Goal: Task Accomplishment & Management: Manage account settings

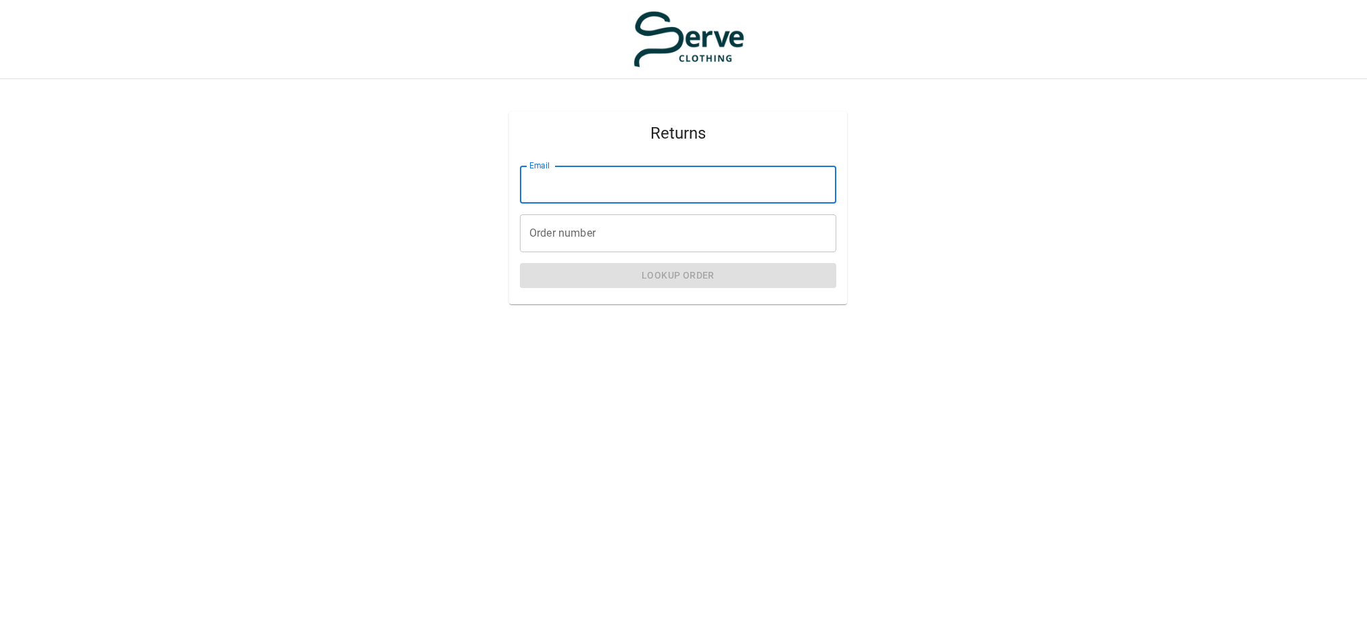
click at [601, 180] on input "Email" at bounding box center [678, 185] width 316 height 38
type input "**********"
click at [652, 240] on input "Order number" at bounding box center [678, 233] width 316 height 38
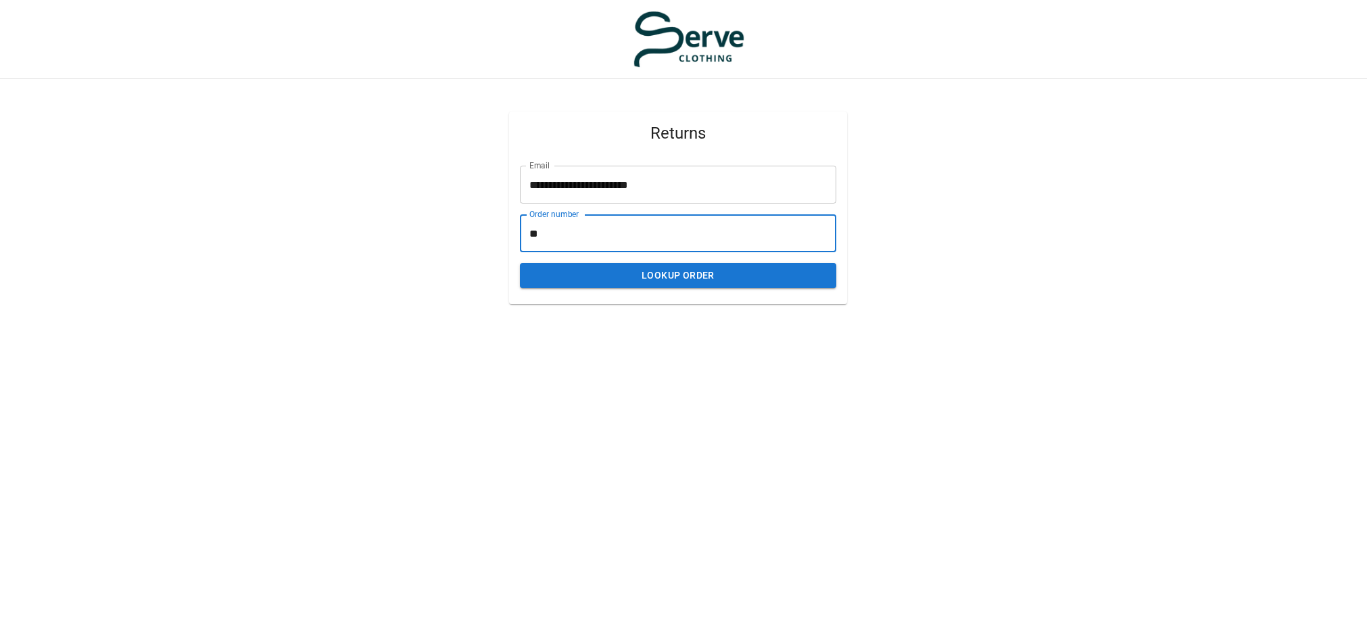
type input "*"
type input "****"
click at [648, 276] on button "Lookup Order" at bounding box center [678, 275] width 316 height 25
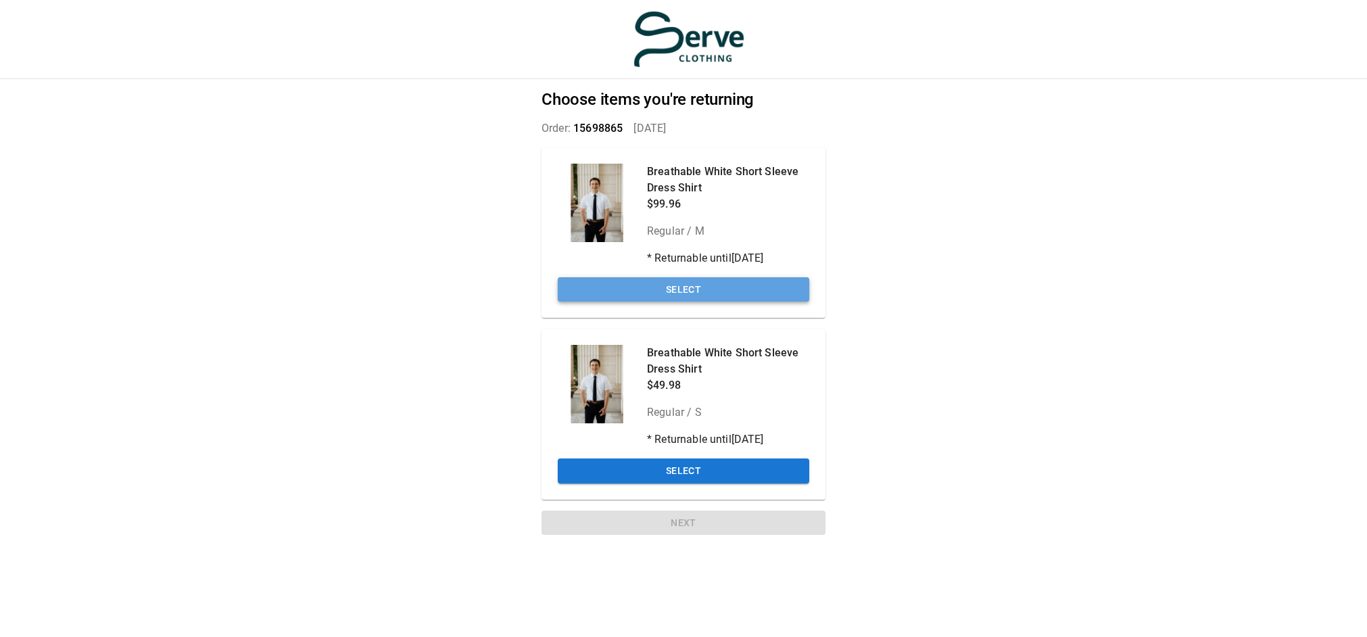
click at [614, 289] on button "Select" at bounding box center [683, 289] width 251 height 25
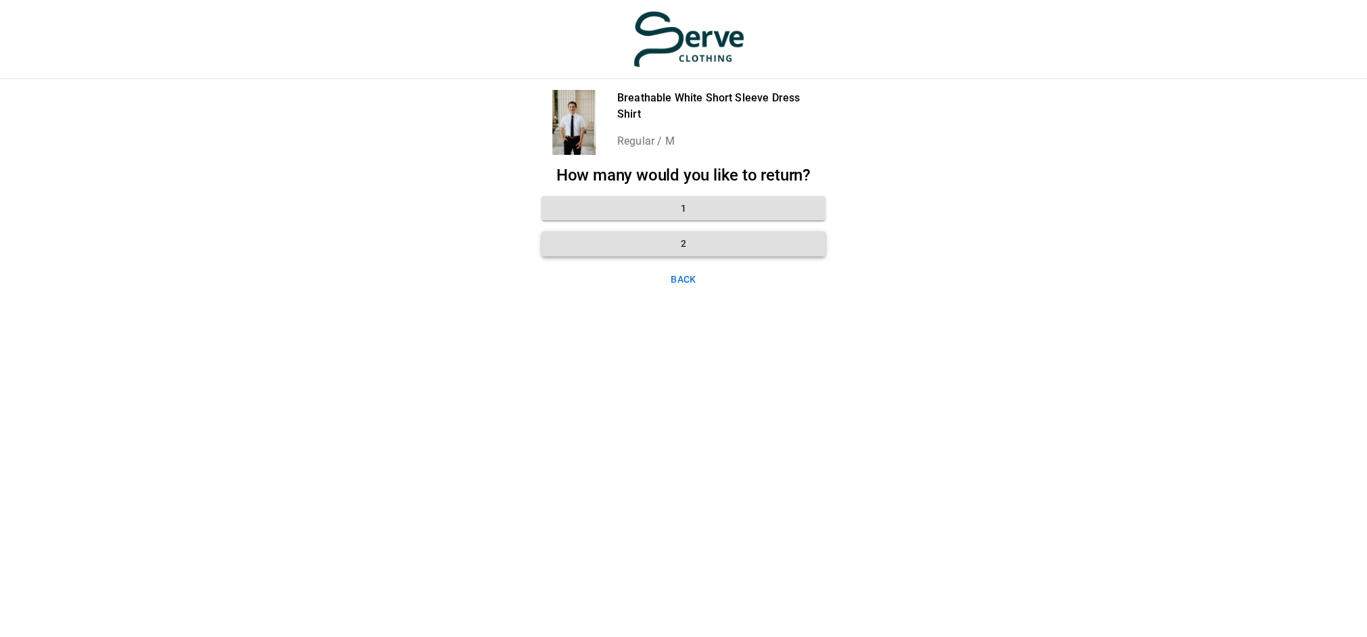
click at [620, 251] on button "2" at bounding box center [683, 243] width 284 height 25
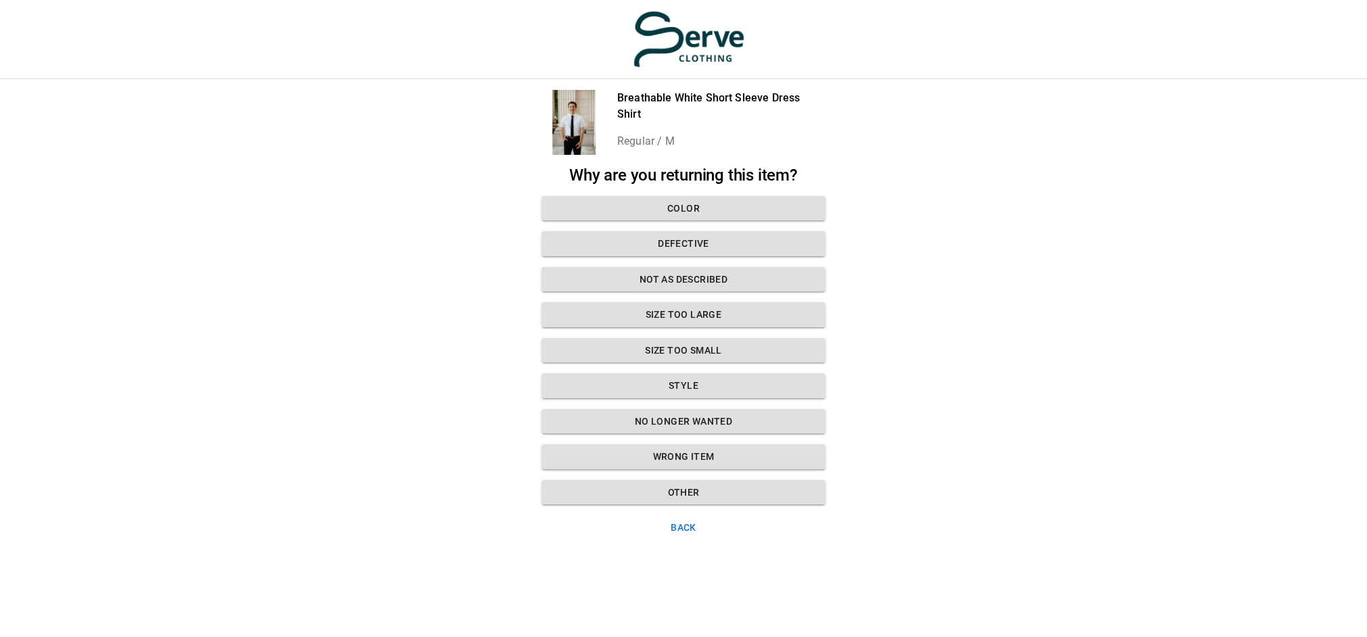
click at [680, 523] on button "Back" at bounding box center [683, 527] width 284 height 25
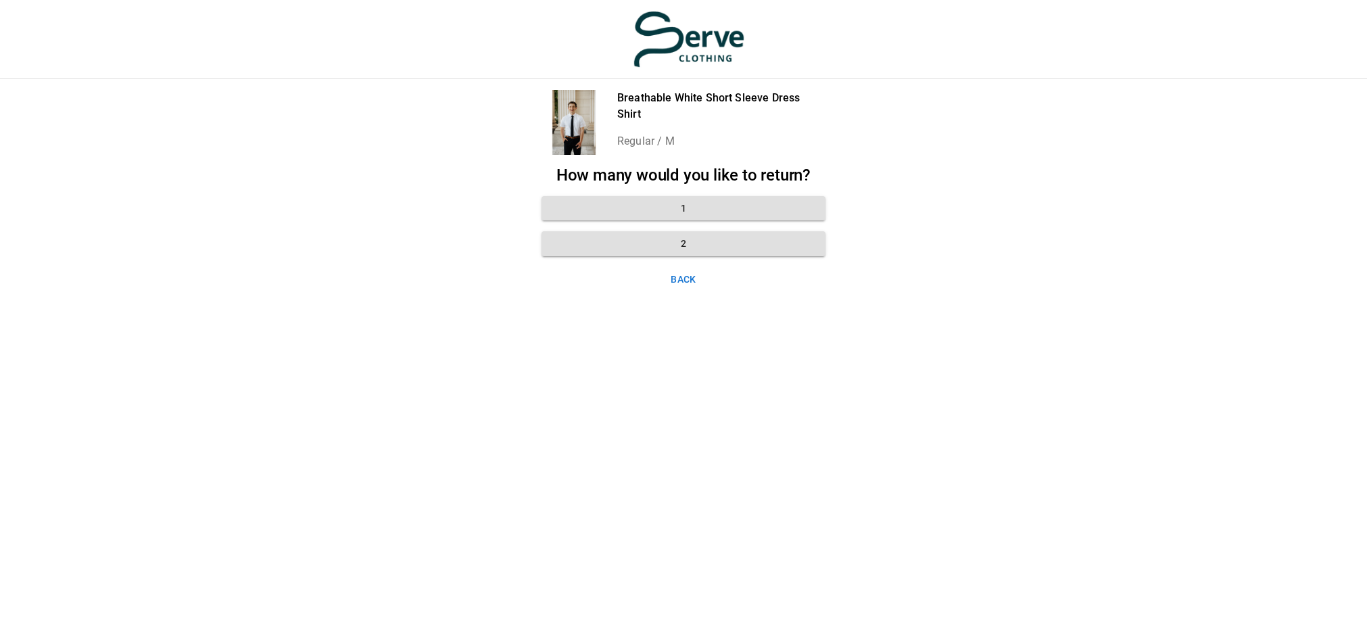
click at [691, 286] on button "Back" at bounding box center [683, 279] width 284 height 25
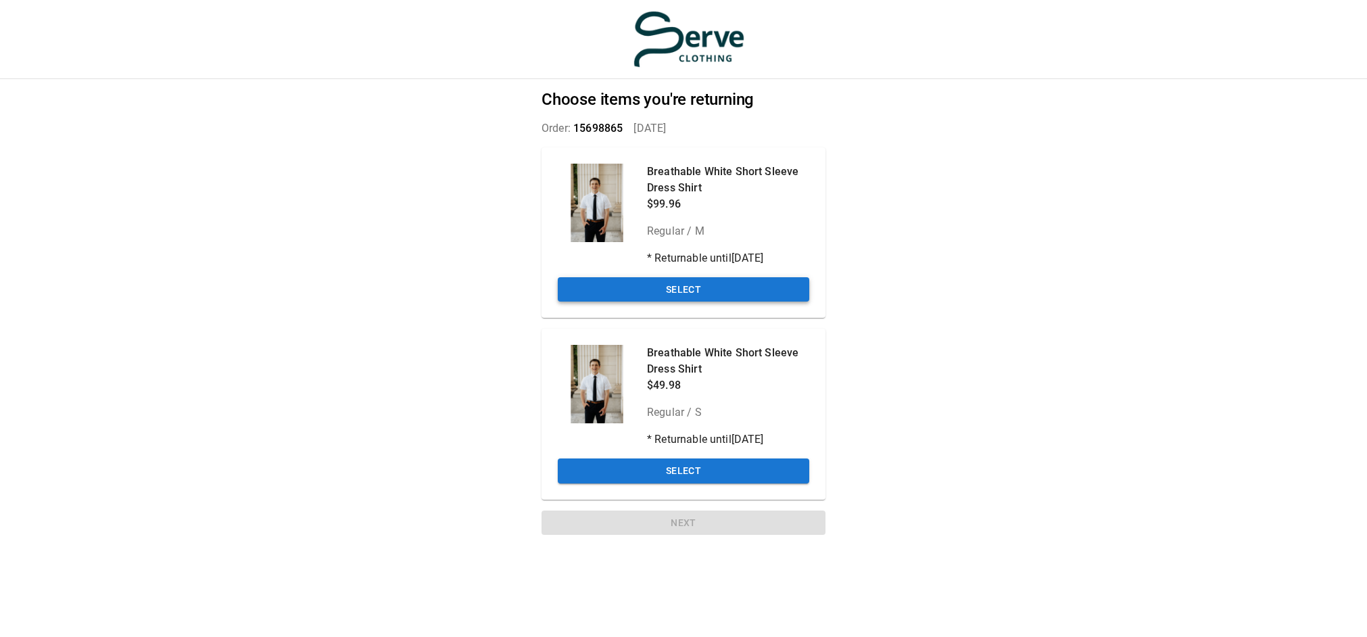
click at [715, 291] on button "Select" at bounding box center [683, 289] width 251 height 25
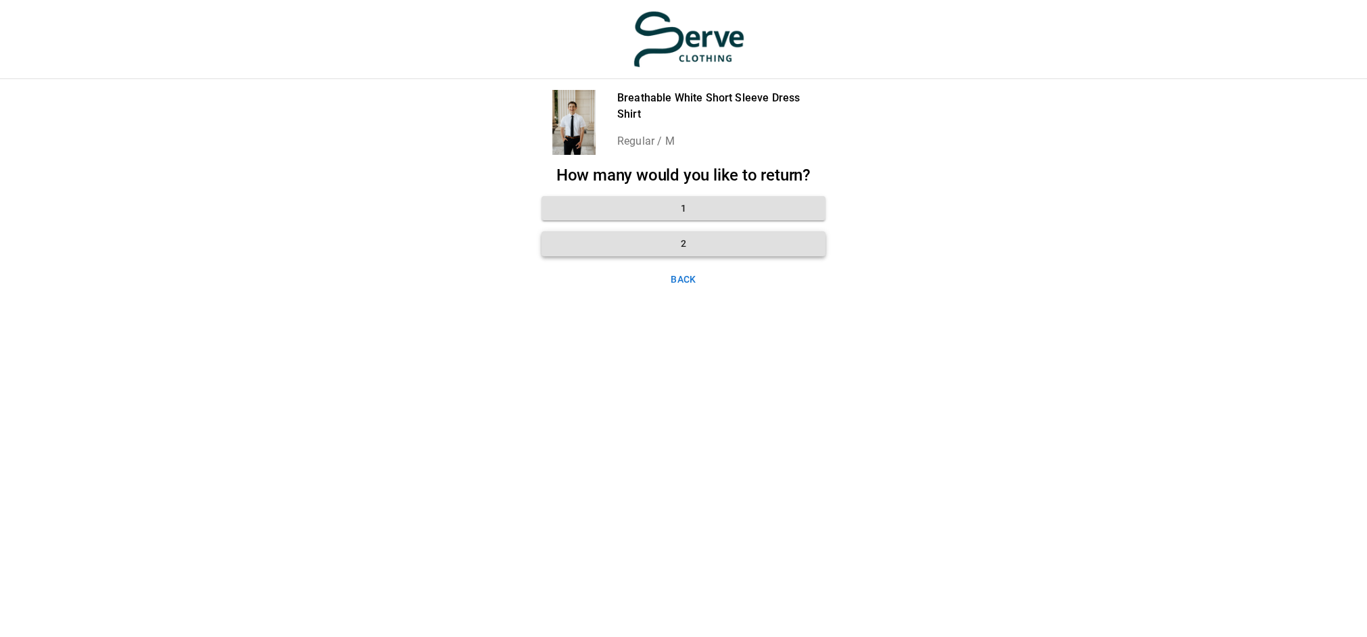
click at [701, 247] on button "2" at bounding box center [683, 243] width 284 height 25
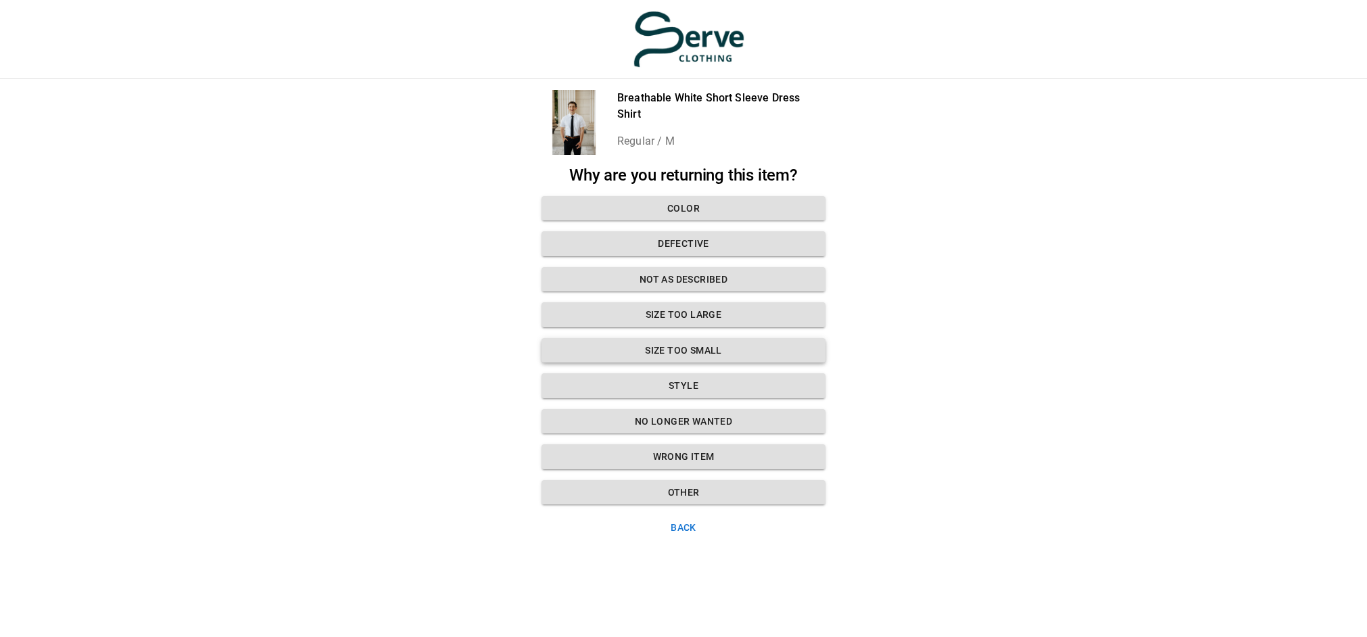
click at [700, 342] on button "Size too small" at bounding box center [683, 350] width 284 height 25
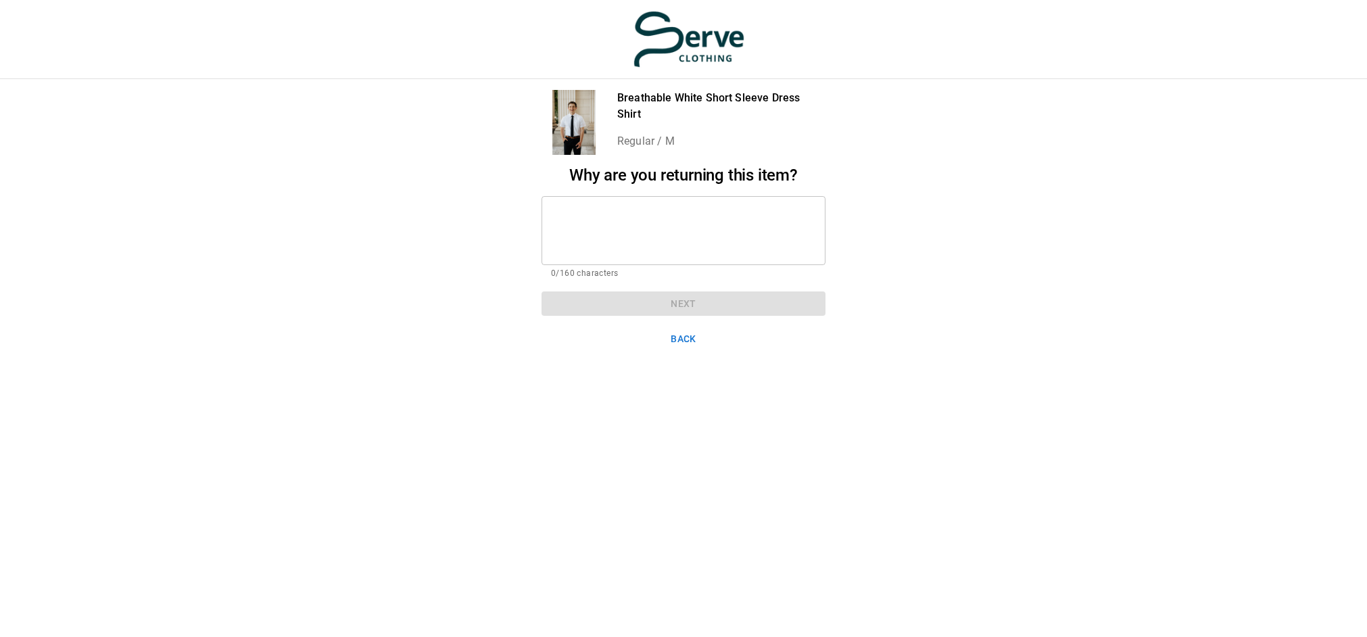
click at [598, 205] on div "* ​" at bounding box center [683, 230] width 284 height 69
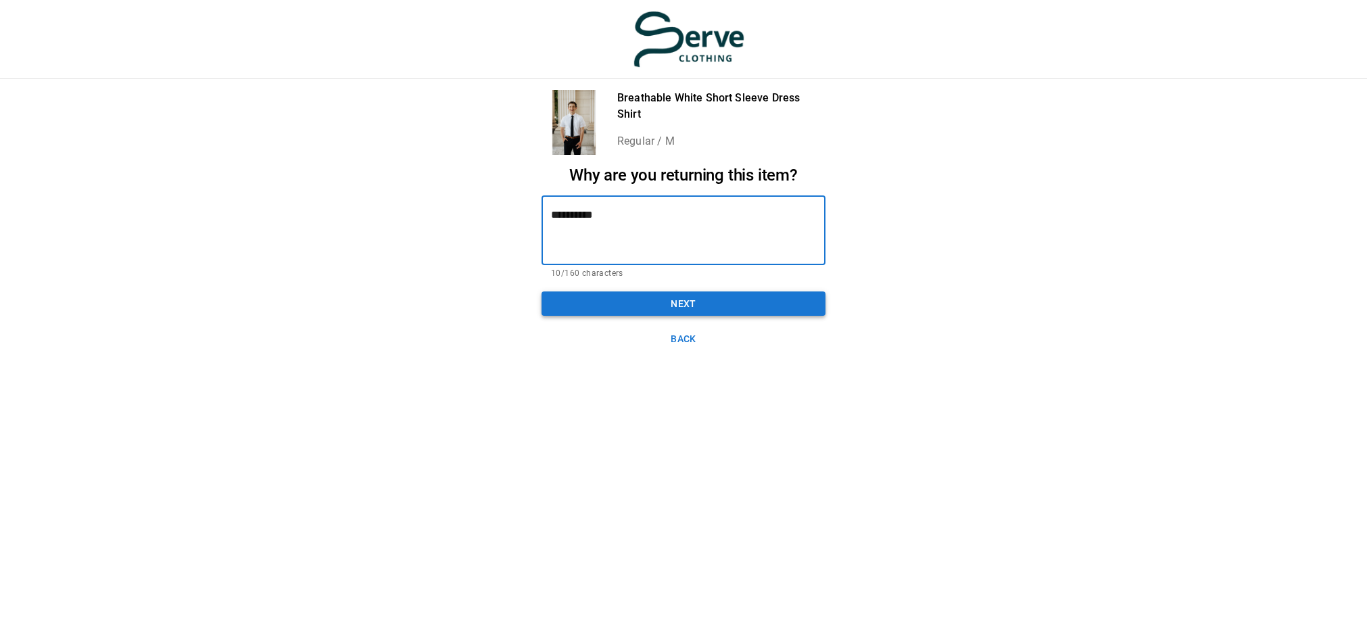
type textarea "**********"
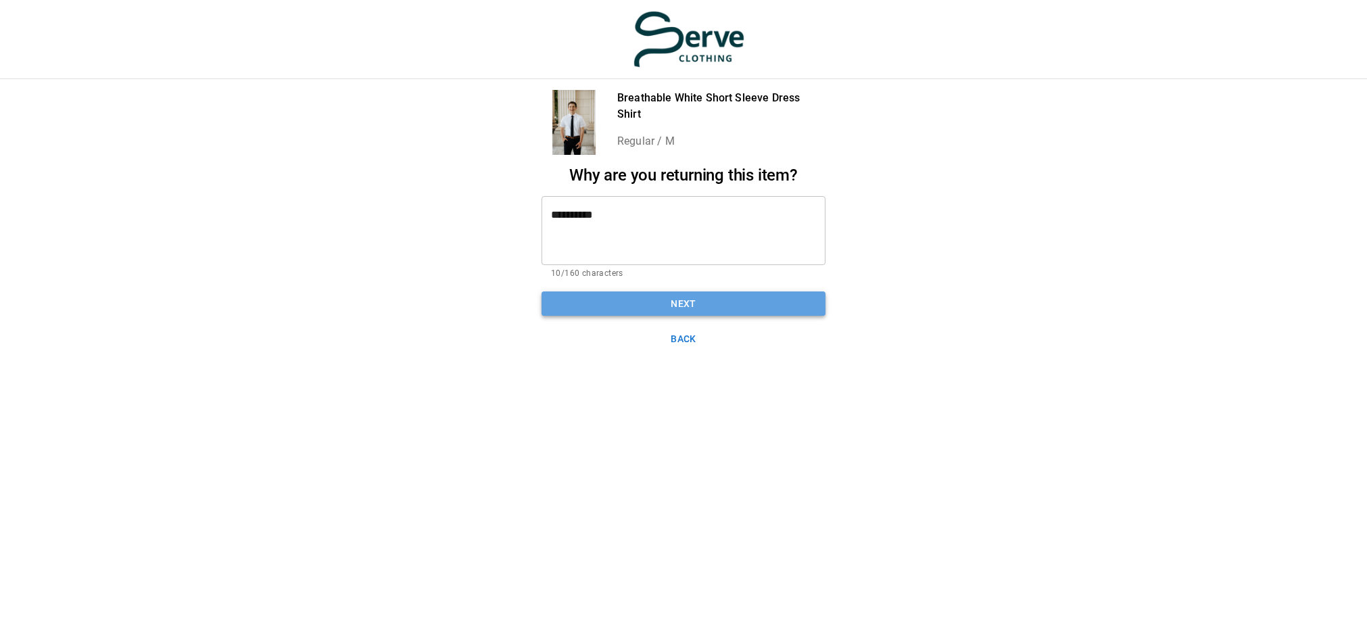
click at [650, 301] on button "Next" at bounding box center [683, 303] width 284 height 25
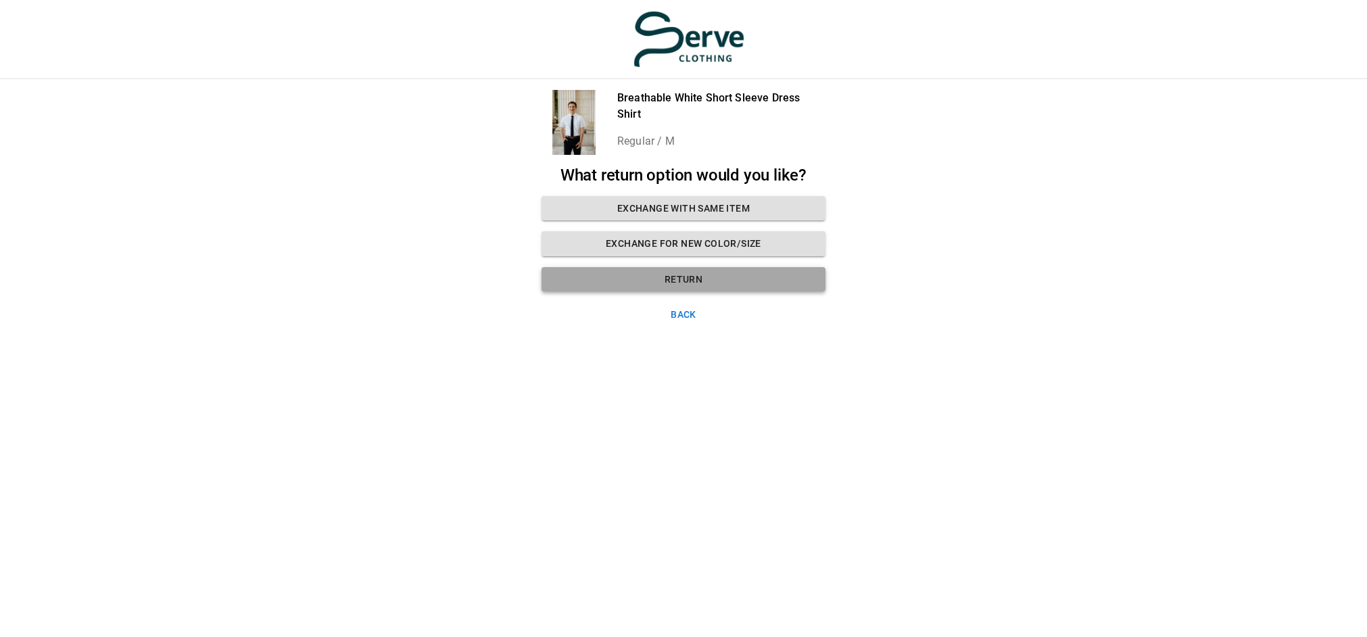
click at [779, 281] on button "Return" at bounding box center [683, 279] width 284 height 25
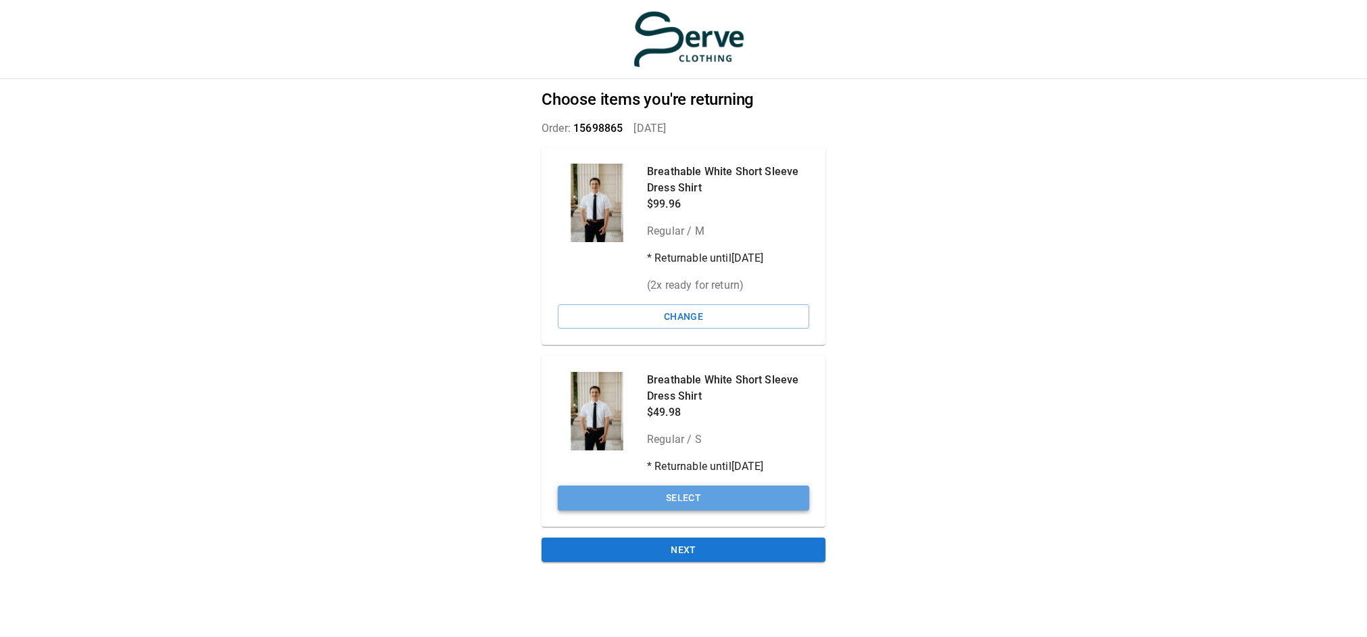
click at [643, 506] on button "Select" at bounding box center [683, 497] width 251 height 25
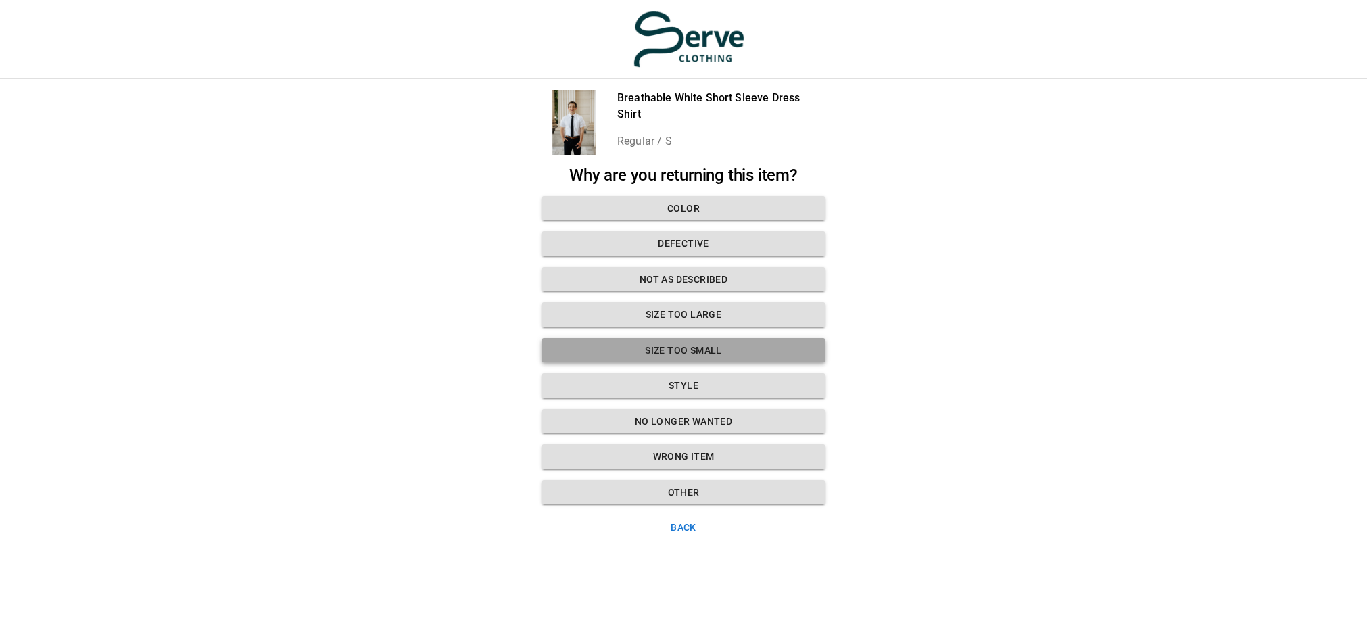
click at [737, 355] on button "Size too small" at bounding box center [683, 350] width 284 height 25
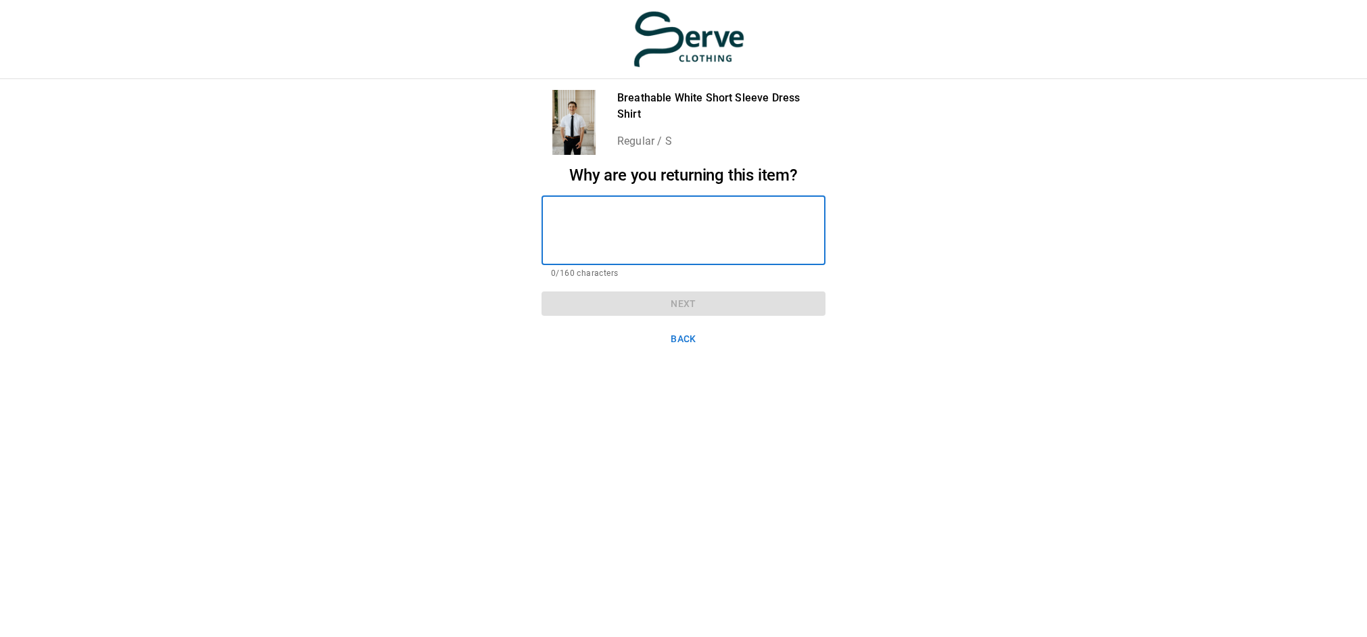
click at [564, 222] on textarea at bounding box center [683, 230] width 265 height 47
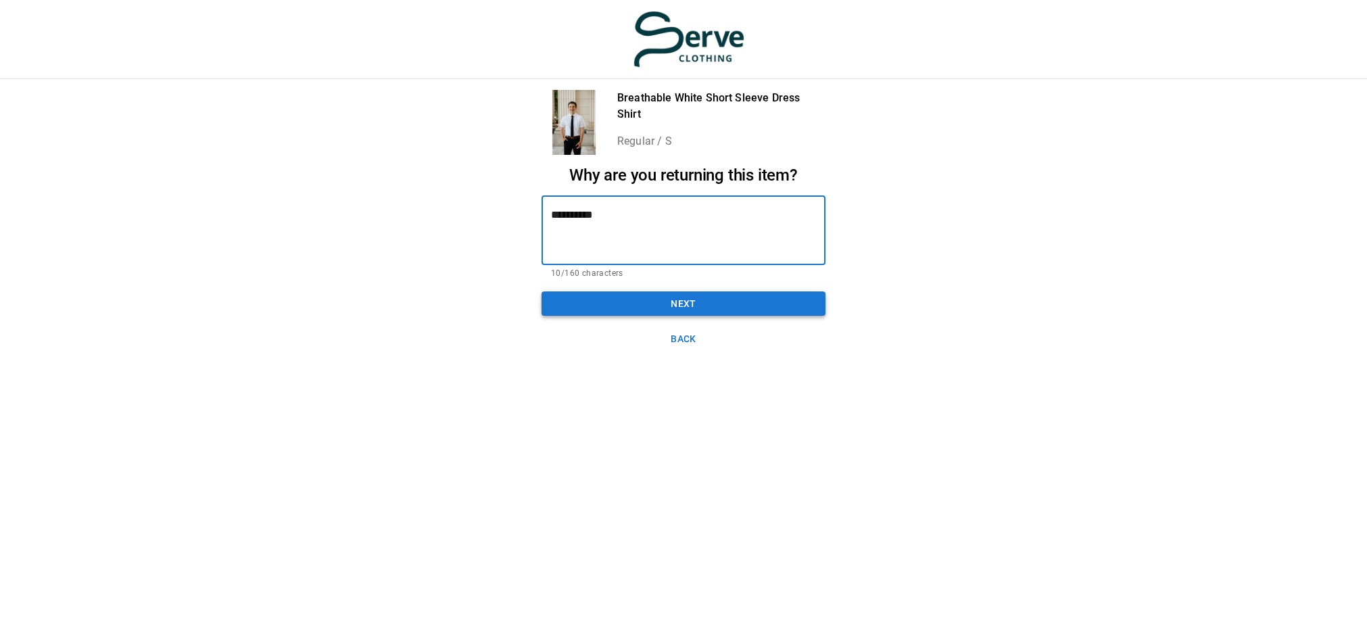
type textarea "**********"
click at [609, 295] on button "Next" at bounding box center [683, 303] width 284 height 25
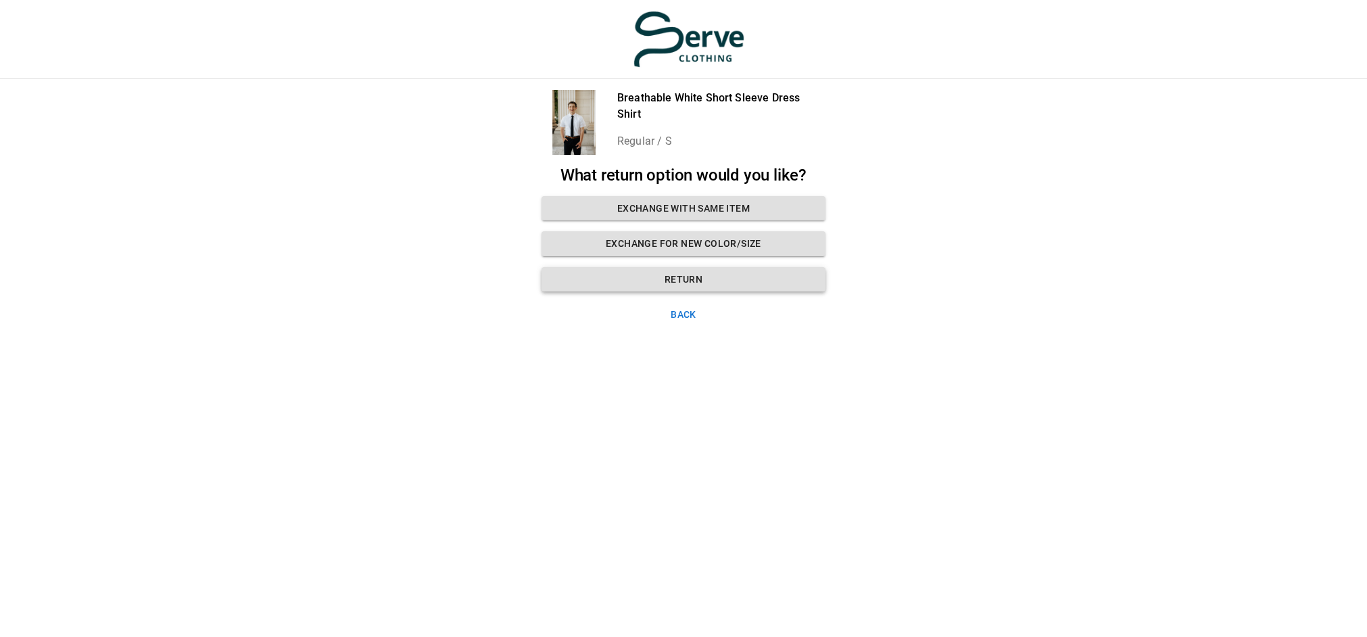
click at [677, 271] on button "Return" at bounding box center [683, 279] width 284 height 25
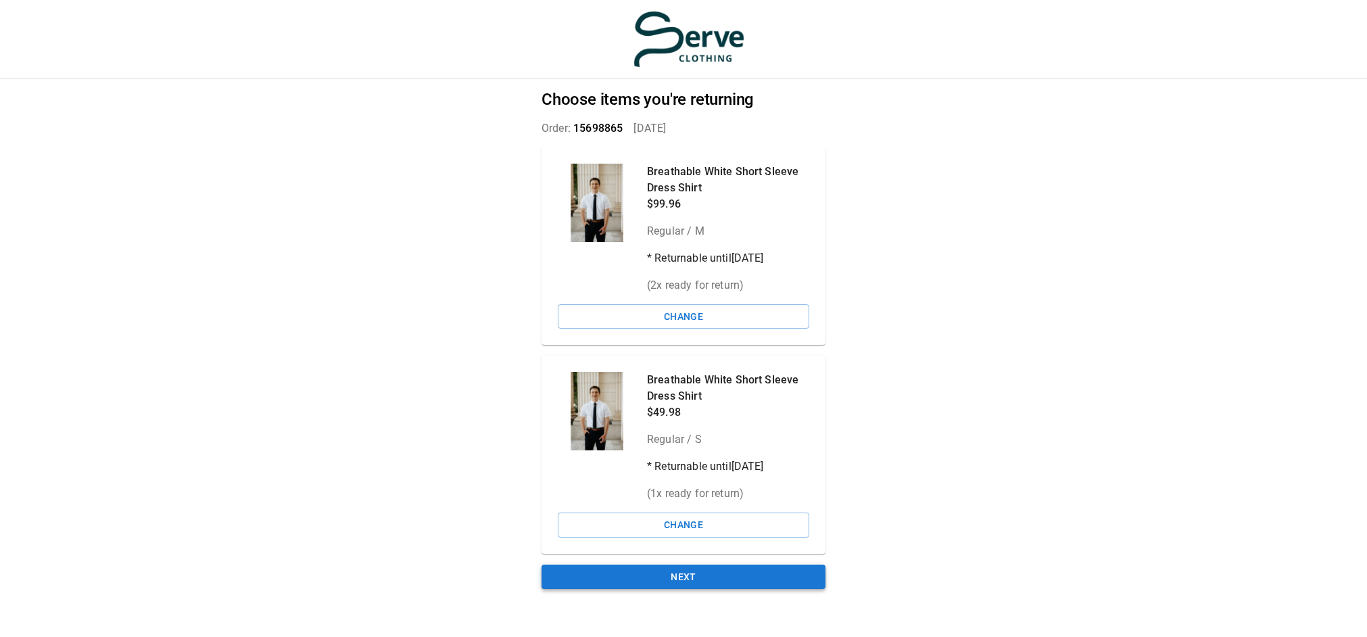
click at [635, 588] on button "Next" at bounding box center [683, 576] width 284 height 25
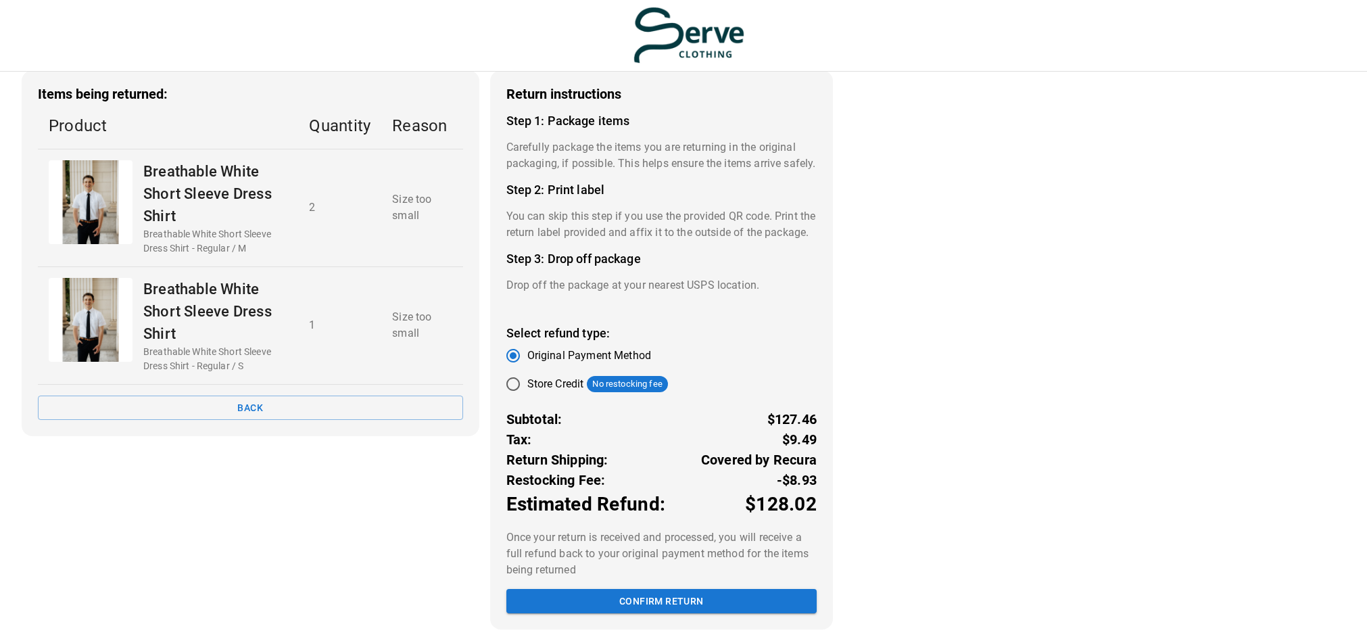
scroll to position [97, 0]
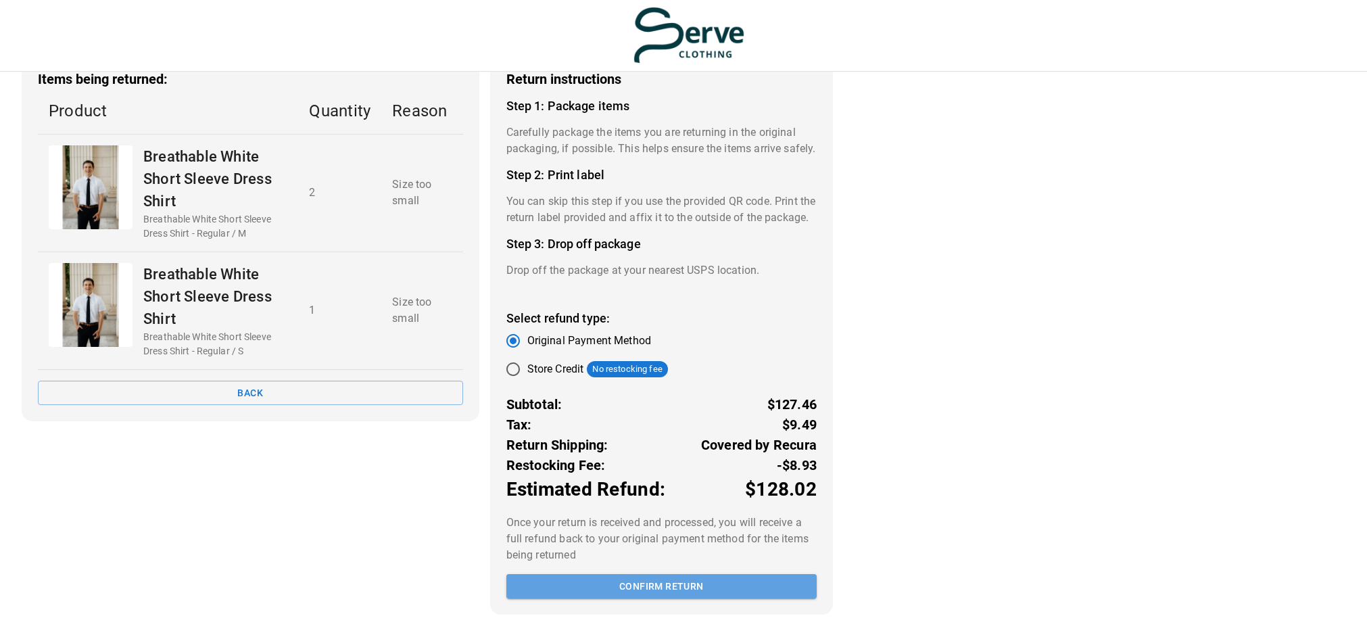
click at [662, 583] on button "Confirm return" at bounding box center [661, 586] width 310 height 25
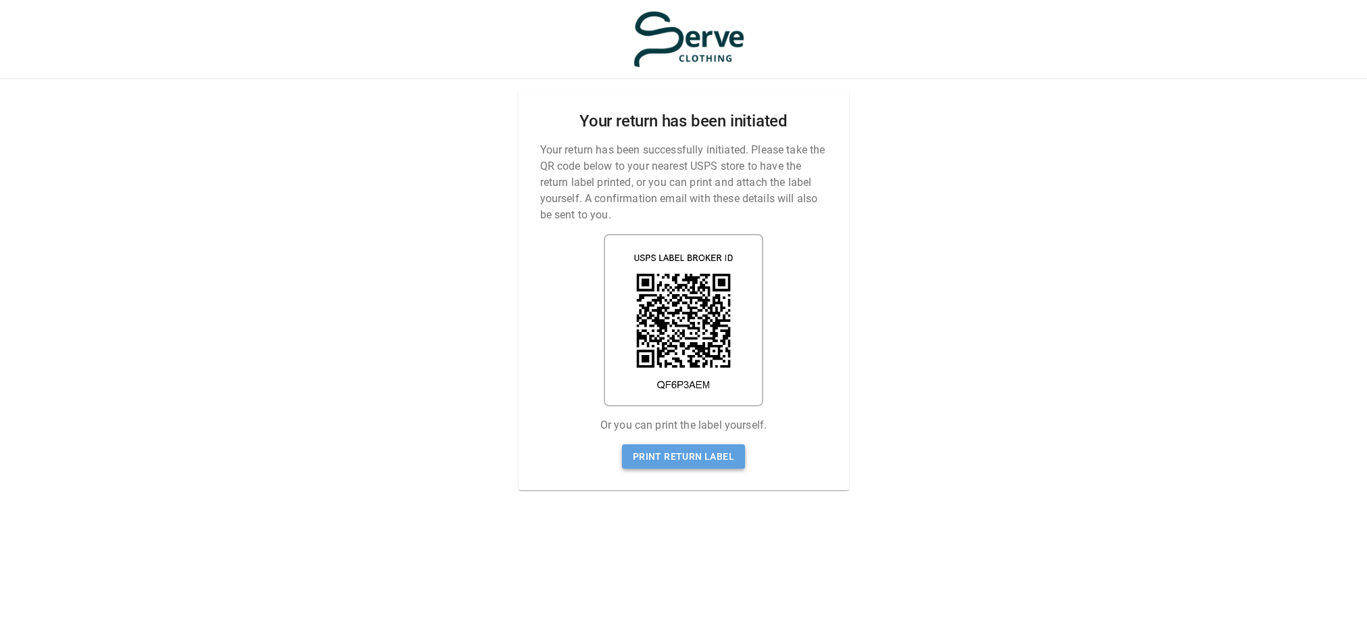
click at [704, 447] on link "Print return label" at bounding box center [683, 456] width 123 height 25
